Goal: Task Accomplishment & Management: Manage account settings

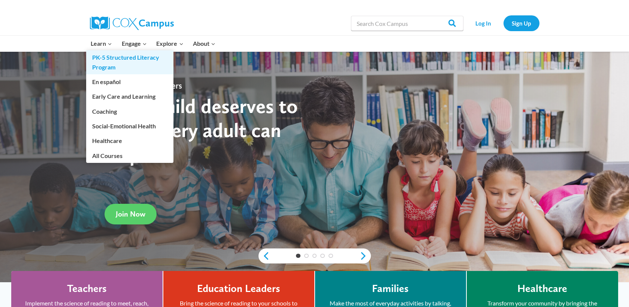
click at [108, 66] on link "PK-5 Structured Literacy Program" at bounding box center [129, 62] width 87 height 24
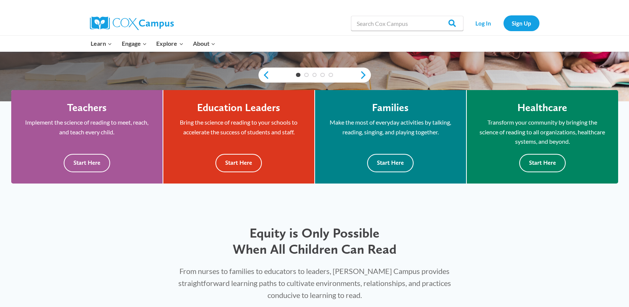
scroll to position [196, 0]
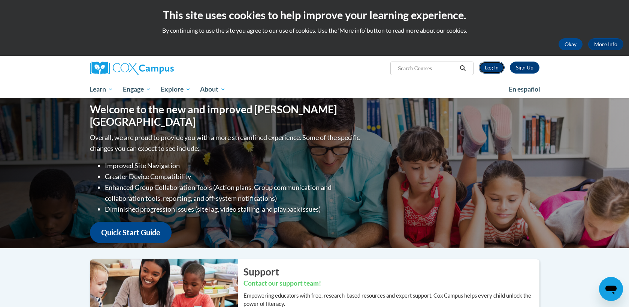
click at [497, 69] on link "Log In" at bounding box center [492, 67] width 26 height 12
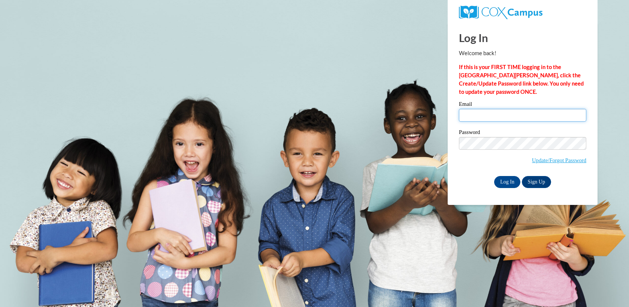
click at [512, 117] on input "Email" at bounding box center [522, 115] width 127 height 13
type input "mhavazelet@butler.edu"
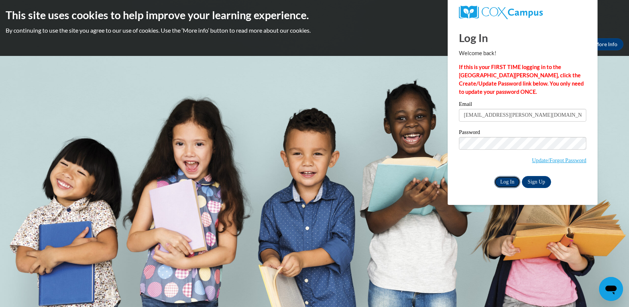
click at [503, 184] on input "Log In" at bounding box center [507, 182] width 26 height 12
click at [506, 182] on input "Log In" at bounding box center [507, 182] width 26 height 12
